Goal: Information Seeking & Learning: Compare options

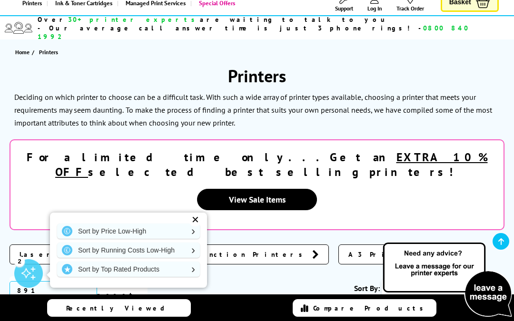
scroll to position [81, 0]
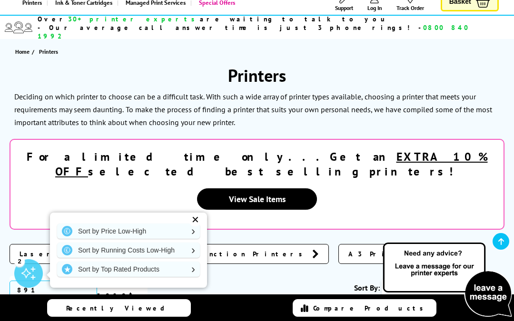
click at [197, 226] on div "✕" at bounding box center [194, 219] width 13 height 13
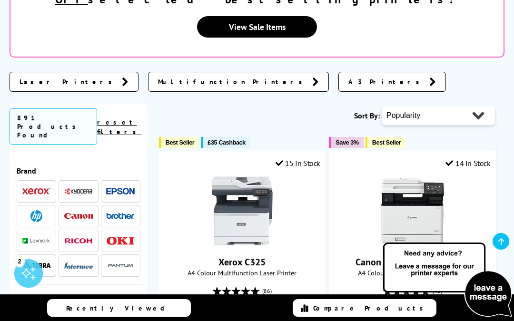
scroll to position [256, 0]
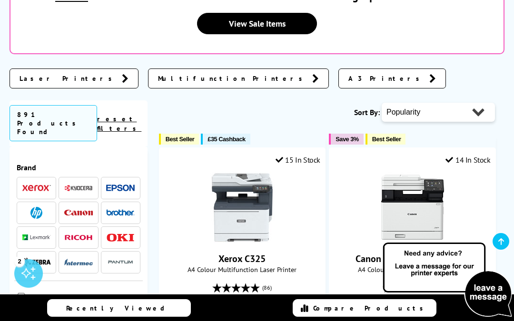
click at [138, 115] on link "reset filters" at bounding box center [119, 124] width 44 height 18
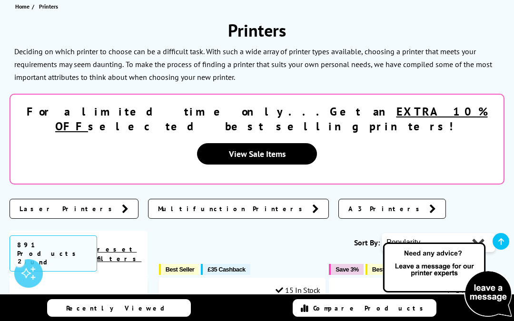
scroll to position [127, 0]
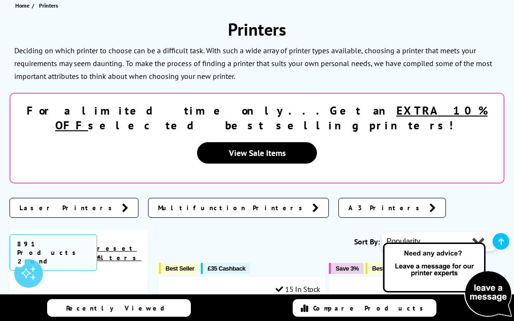
click at [338, 198] on link "A3 Printers" at bounding box center [391, 208] width 107 height 20
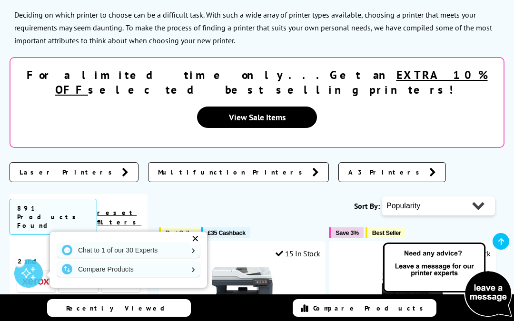
scroll to position [163, 0]
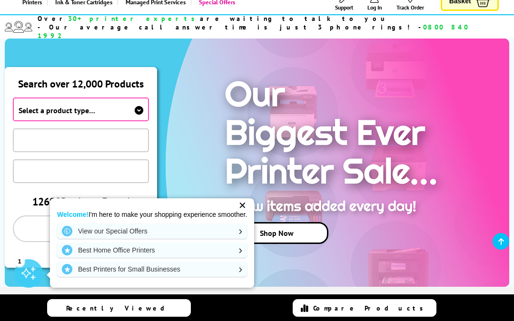
scroll to position [82, 0]
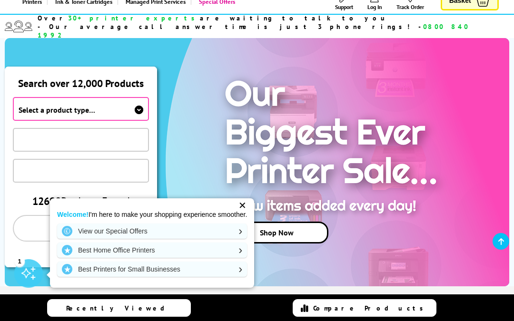
click at [114, 98] on span "Select a product type…" at bounding box center [81, 109] width 136 height 24
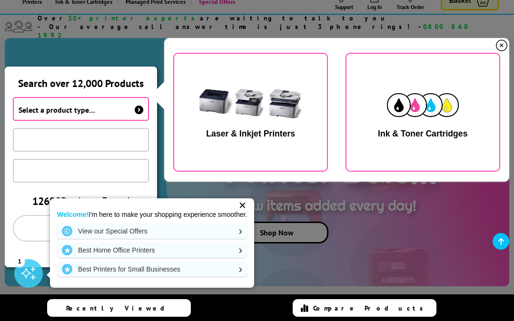
click at [265, 110] on img "button" at bounding box center [251, 105] width 120 height 60
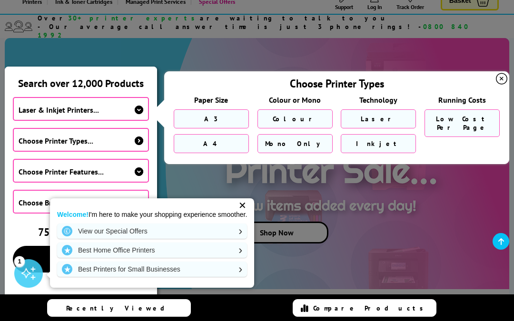
click at [118, 128] on span "Choose Printer Types..." at bounding box center [81, 140] width 136 height 24
click at [377, 115] on span "Laser" at bounding box center [378, 119] width 36 height 9
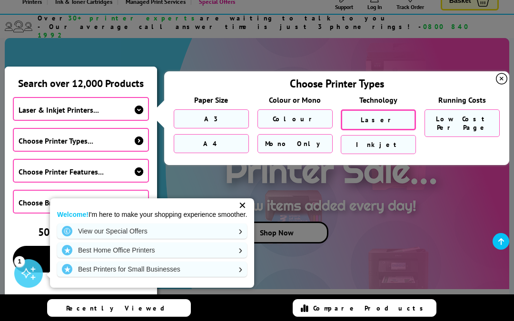
click at [213, 139] on span "A4" at bounding box center [211, 143] width 16 height 9
click at [302, 109] on link "Colour" at bounding box center [294, 118] width 75 height 19
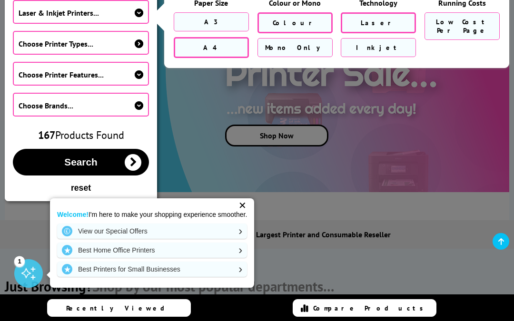
scroll to position [177, 0]
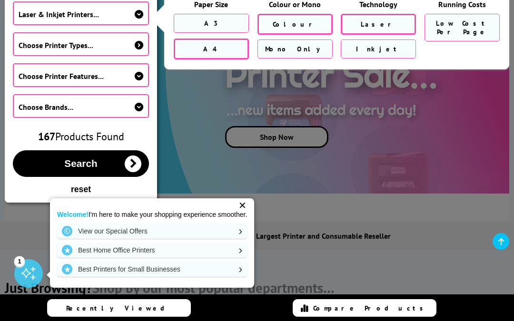
click at [91, 158] on span "Search" at bounding box center [80, 163] width 33 height 11
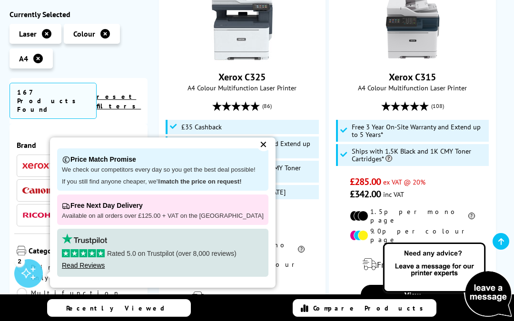
scroll to position [256, 0]
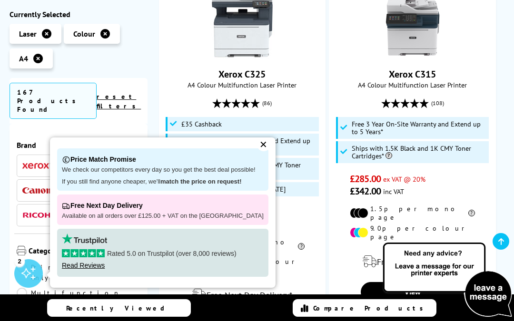
click at [257, 151] on div "✕" at bounding box center [263, 144] width 13 height 13
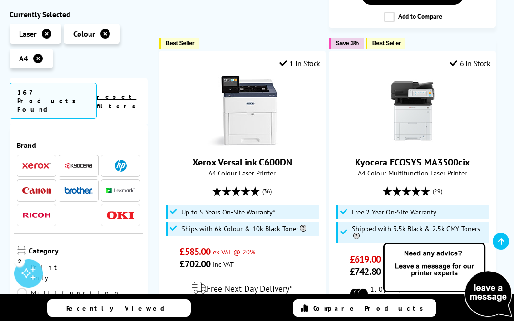
scroll to position [1752, 0]
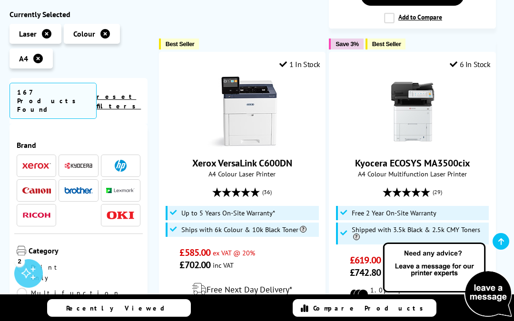
click at [418, 76] on img at bounding box center [412, 111] width 71 height 71
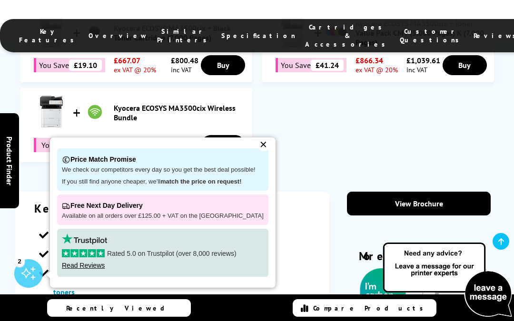
scroll to position [770, 0]
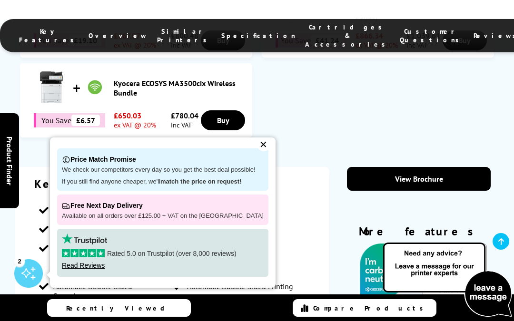
click at [257, 151] on div "✕" at bounding box center [263, 144] width 13 height 13
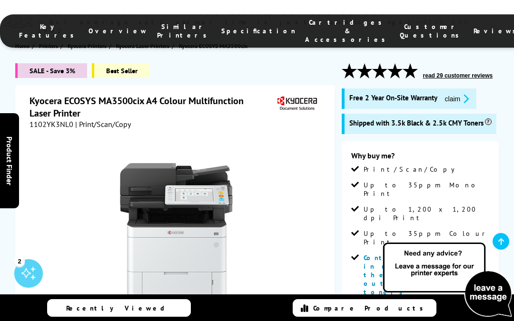
scroll to position [84, 0]
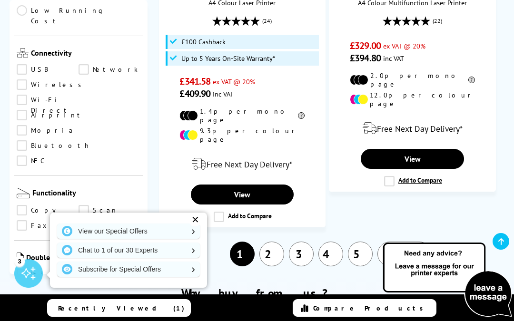
scroll to position [369, 0]
click at [19, 320] on link "Windows" at bounding box center [51, 327] width 68 height 10
click at [21, 270] on link "Print" at bounding box center [48, 275] width 62 height 10
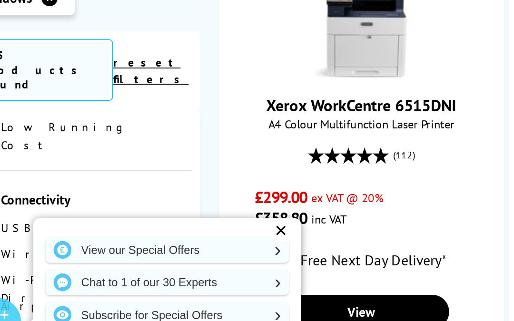
click at [56, 243] on link "Wi-Fi Direct" at bounding box center [48, 248] width 62 height 10
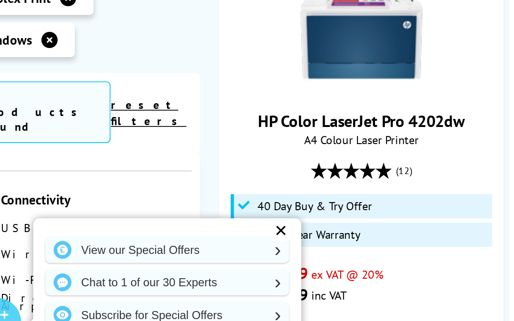
click at [73, 197] on span "Connectivity" at bounding box center [85, 202] width 109 height 11
click at [78, 213] on link "Network" at bounding box center [109, 218] width 62 height 10
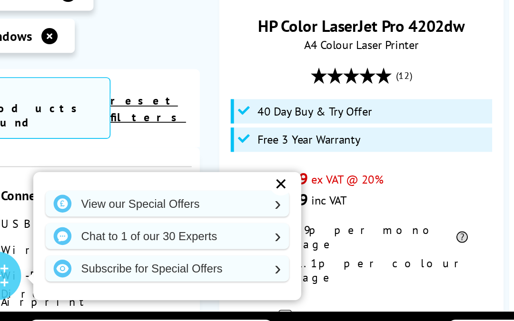
click at [188, 213] on div "✕" at bounding box center [194, 219] width 13 height 13
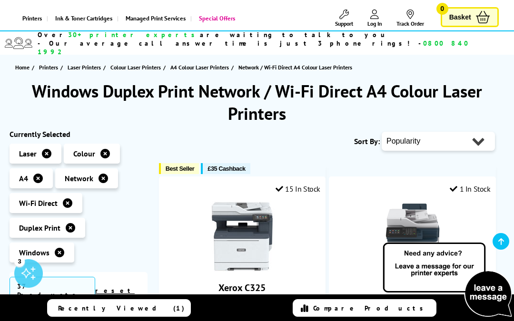
scroll to position [66, 0]
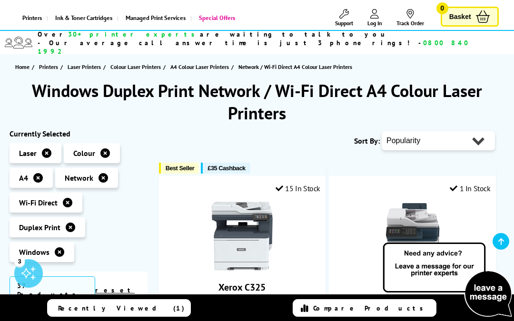
click at [465, 131] on select "Popularity Rating Price - Low to High Price - High to Low Running Costs - Low t…" at bounding box center [437, 140] width 113 height 19
select select "Price Descending"
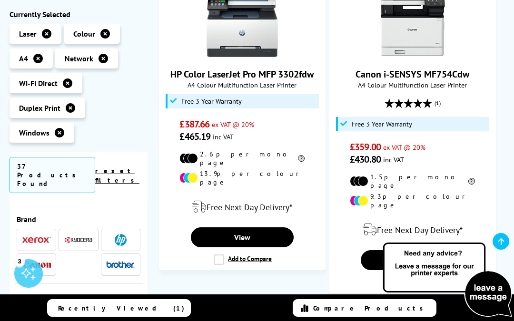
scroll to position [682, 0]
